Goal: Task Accomplishment & Management: Complete application form

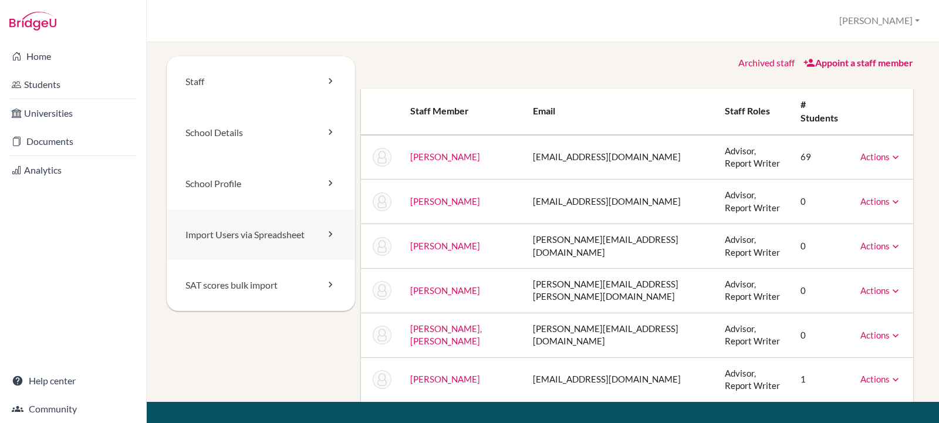
click at [250, 235] on link "Import Users via Spreadsheet" at bounding box center [261, 235] width 188 height 51
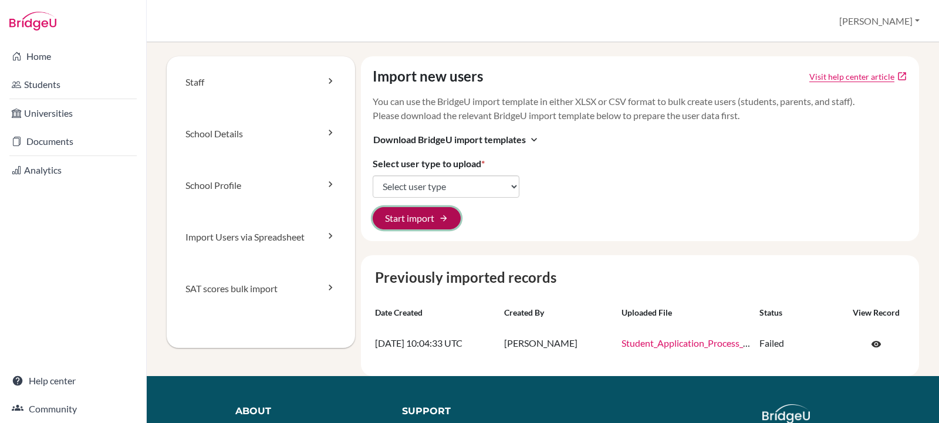
click at [420, 215] on button "Start import arrow_forward" at bounding box center [417, 218] width 88 height 22
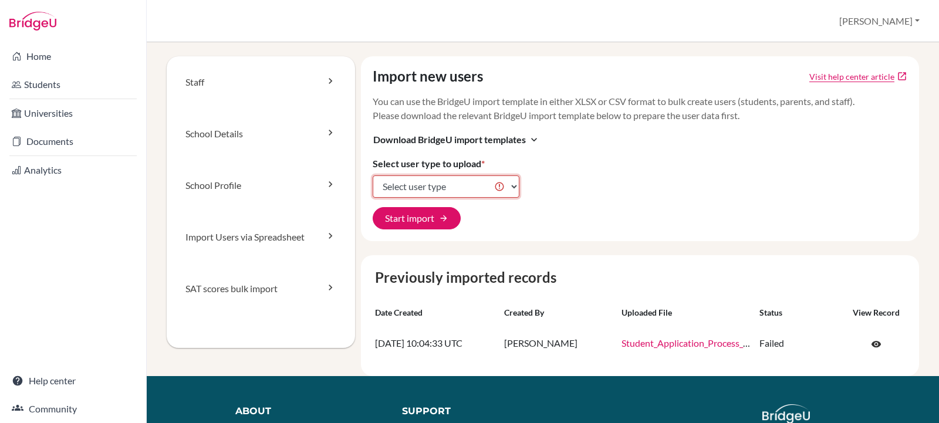
click at [471, 193] on select "Select user type Students Students and parents Parents Advisors Report writers" at bounding box center [446, 187] width 147 height 22
select select "students"
click at [373, 176] on select "Select user type Students Students and parents Parents Advisors Report writers" at bounding box center [446, 187] width 147 height 22
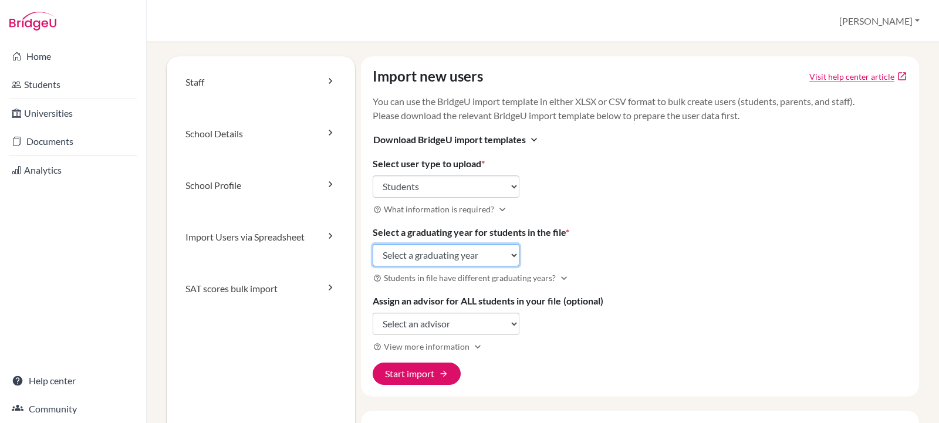
click at [457, 254] on select "Select a graduating year 2024 2025 2026 2027 2028 2029" at bounding box center [446, 255] width 147 height 22
select select "2026"
click at [373, 244] on select "Select a graduating year 2024 2025 2026 2027 2028 2029" at bounding box center [446, 255] width 147 height 22
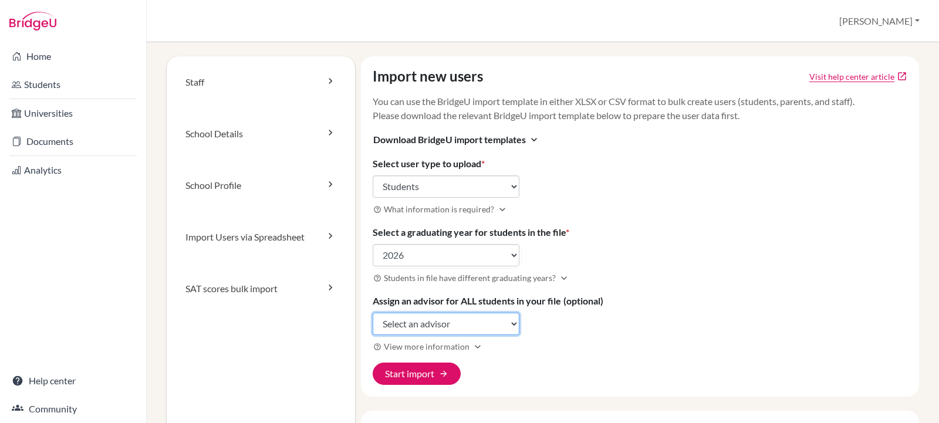
click at [433, 326] on select "Select an advisor Saira Akram Fatima Farooq Najla Hashmi Nadine Murtaza Samiya …" at bounding box center [446, 324] width 147 height 22
select select "442960"
click at [373, 313] on select "Select an advisor Saira Akram Fatima Farooq Najla Hashmi Nadine Murtaza Samiya …" at bounding box center [446, 324] width 147 height 22
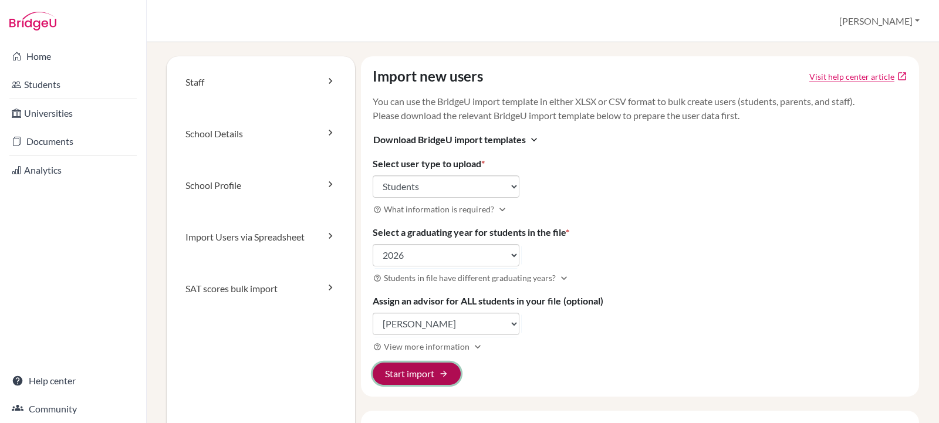
click at [425, 376] on button "Start import arrow_forward" at bounding box center [417, 374] width 88 height 22
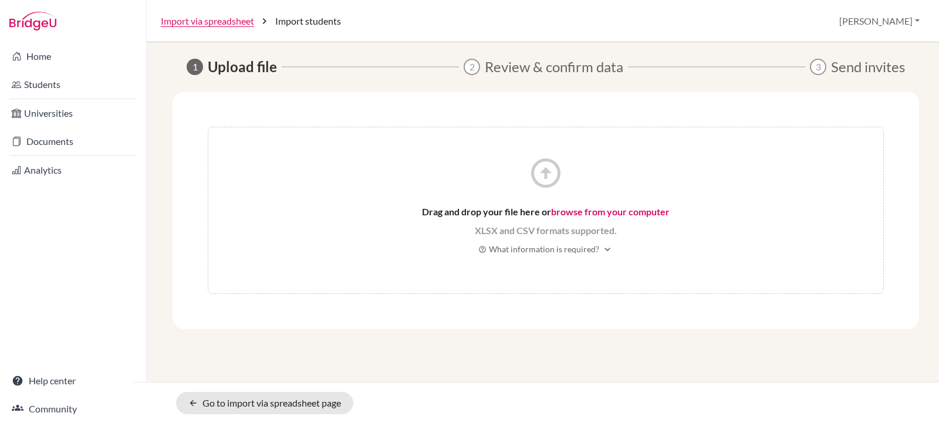
click at [585, 213] on link "browse from your computer" at bounding box center [610, 211] width 119 height 11
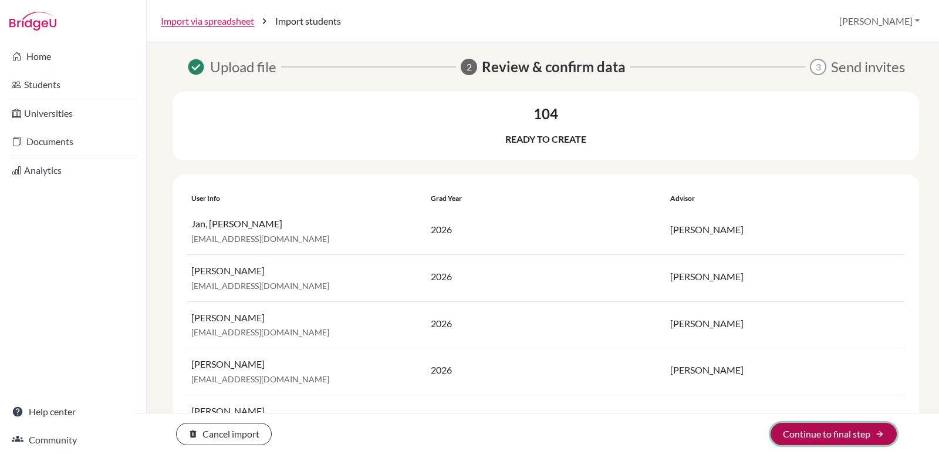
click at [790, 423] on button "Continue to final step arrow_forward" at bounding box center [834, 434] width 126 height 22
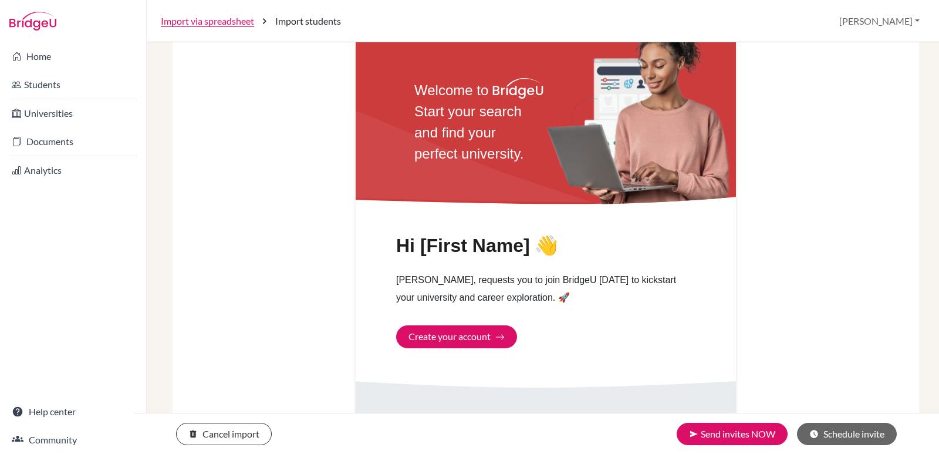
scroll to position [424, 0]
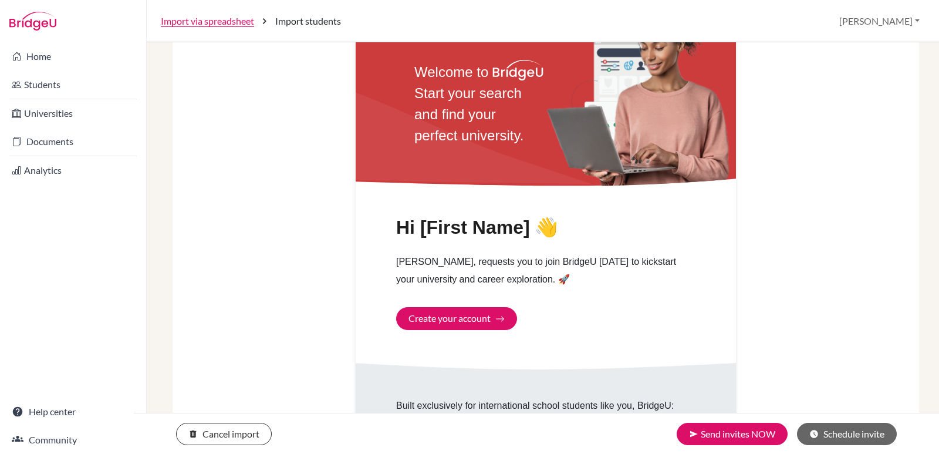
drag, startPoint x: 939, startPoint y: 132, endPoint x: 913, endPoint y: 344, distance: 213.5
click at [914, 346] on div "check_circle Upload file check_circle Review & confirm data 3 Send invites 104 …" at bounding box center [543, 175] width 764 height 1087
click at [766, 423] on button "send Send invites NOW" at bounding box center [732, 434] width 111 height 22
